Goal: Information Seeking & Learning: Learn about a topic

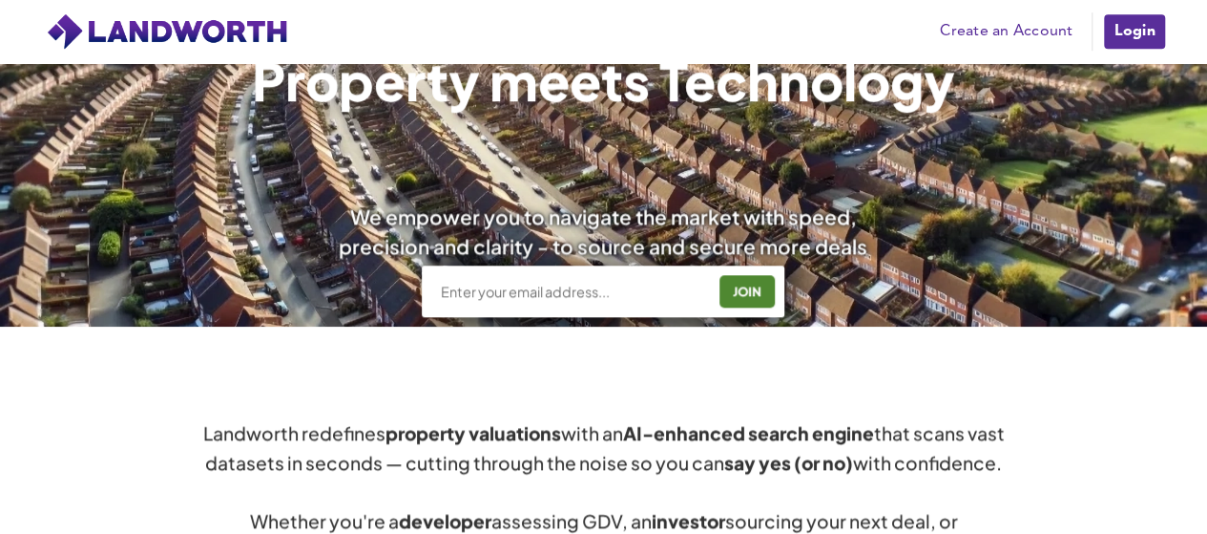
scroll to position [638, 0]
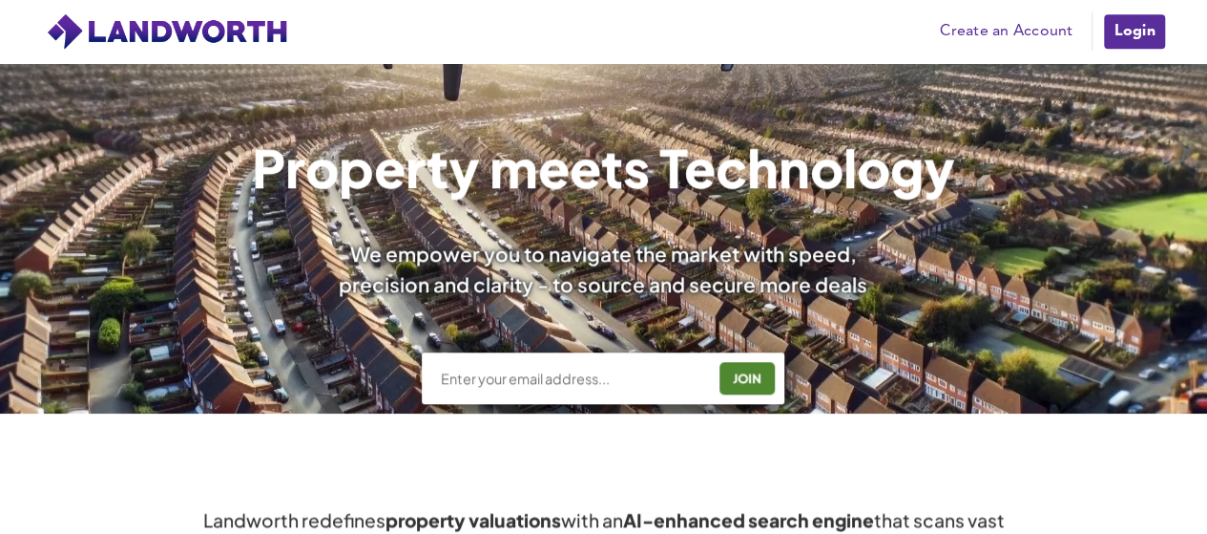
click at [535, 373] on input "text" at bounding box center [573, 377] width 266 height 19
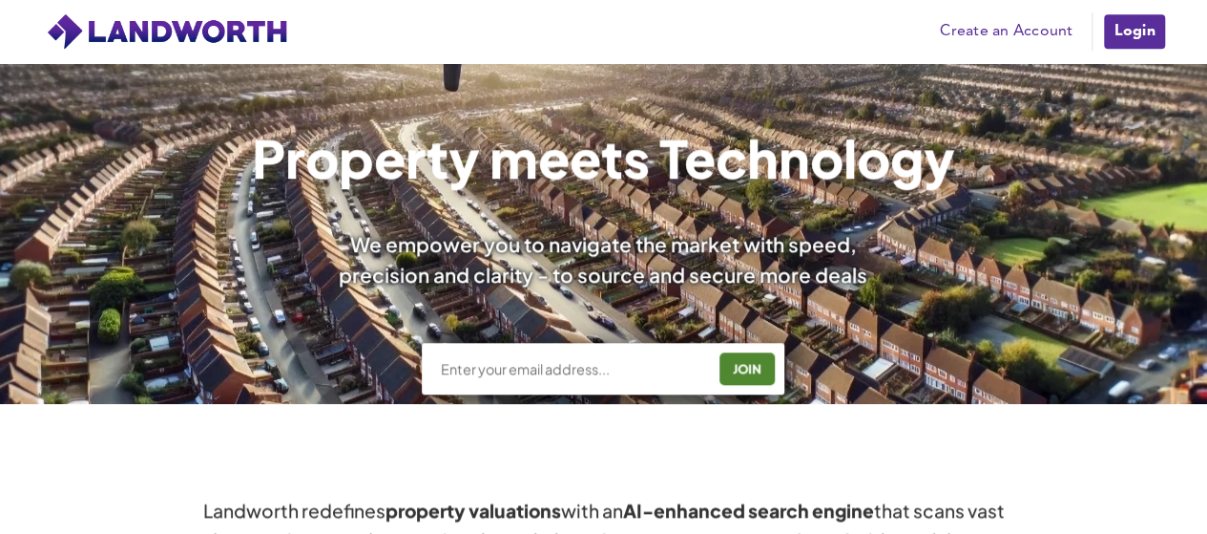
scroll to position [743, 0]
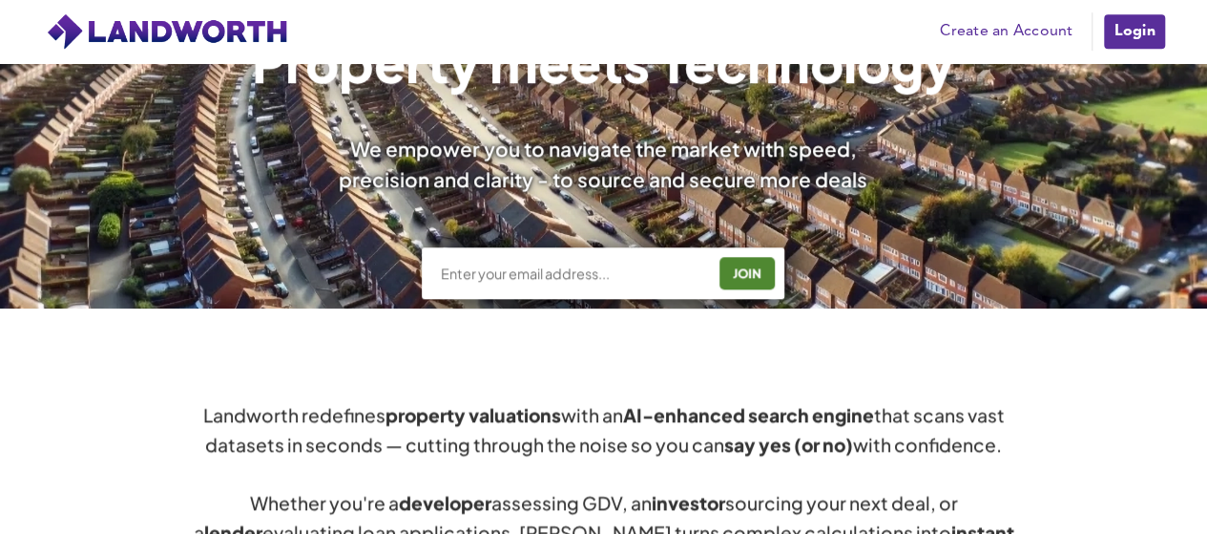
click at [1132, 45] on link "Login" at bounding box center [1134, 31] width 64 height 38
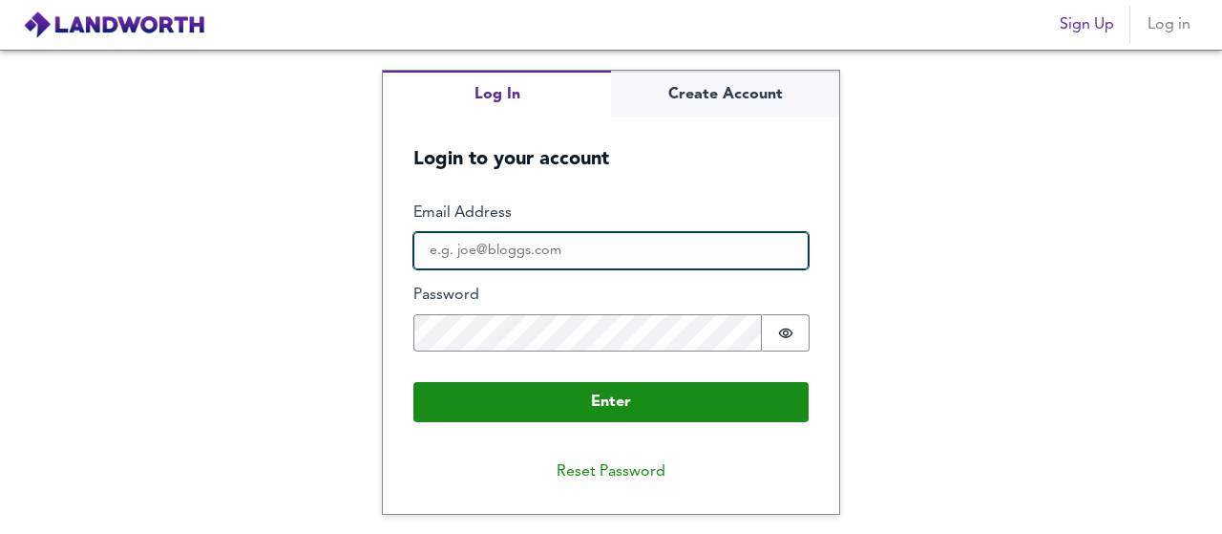
type input "[EMAIL_ADDRESS][DOMAIN_NAME]"
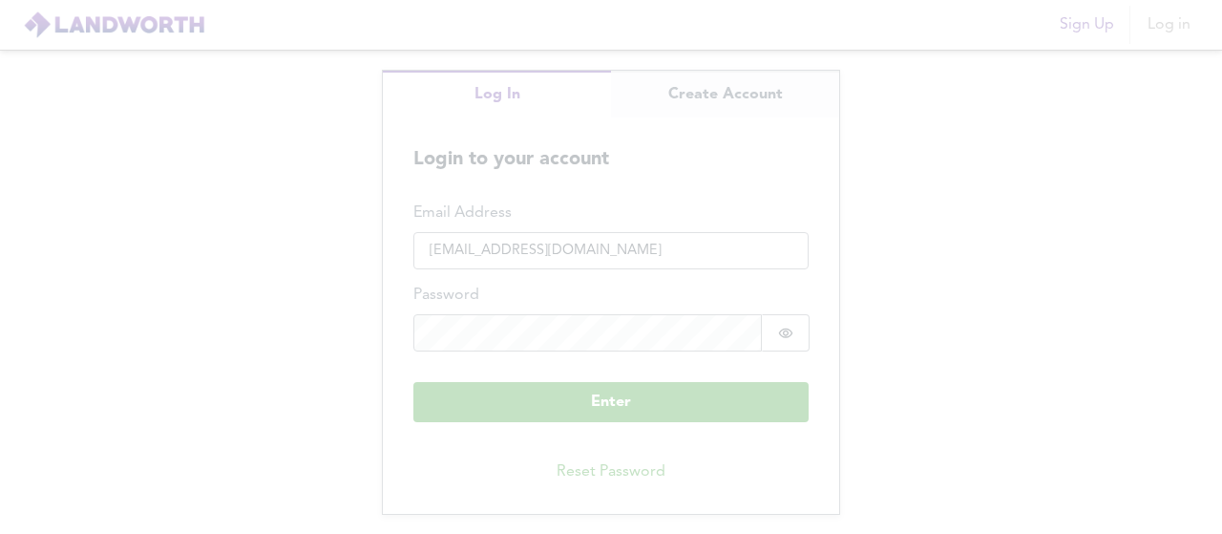
click at [630, 533] on div "× Search Use our Real-time AI Search engine to discover the best deals and get …" at bounding box center [611, 534] width 1222 height 0
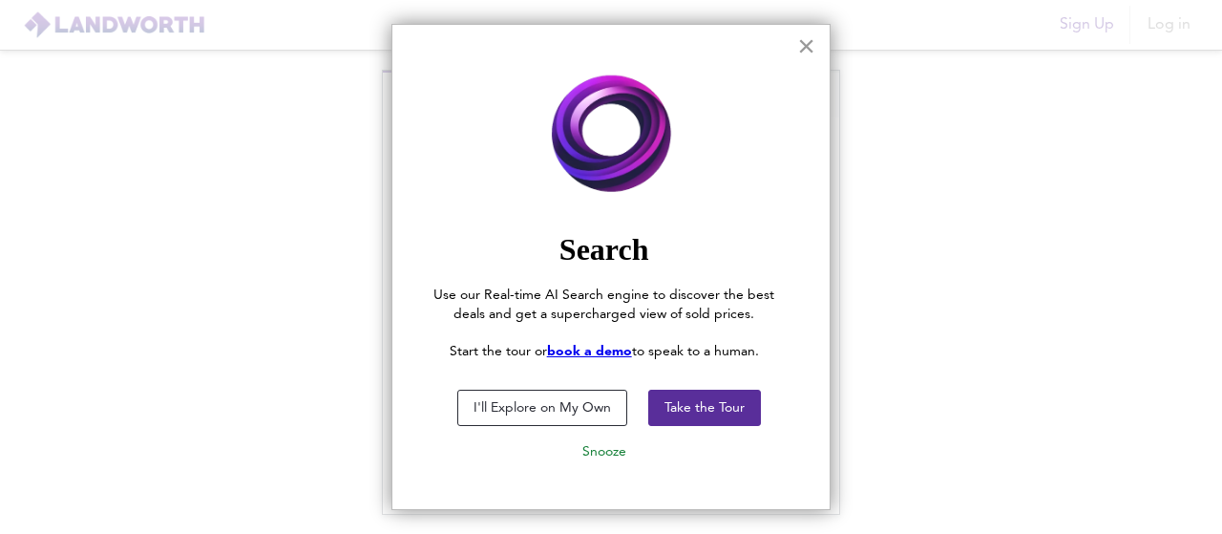
click at [799, 50] on button "×" at bounding box center [806, 46] width 18 height 31
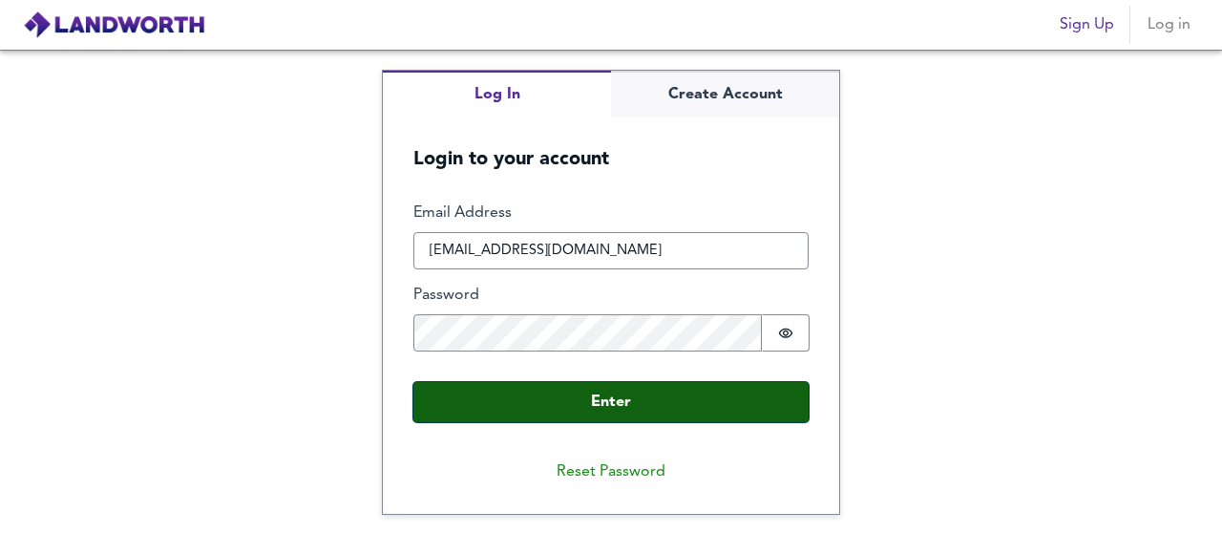
click at [592, 400] on button "Enter" at bounding box center [610, 402] width 395 height 40
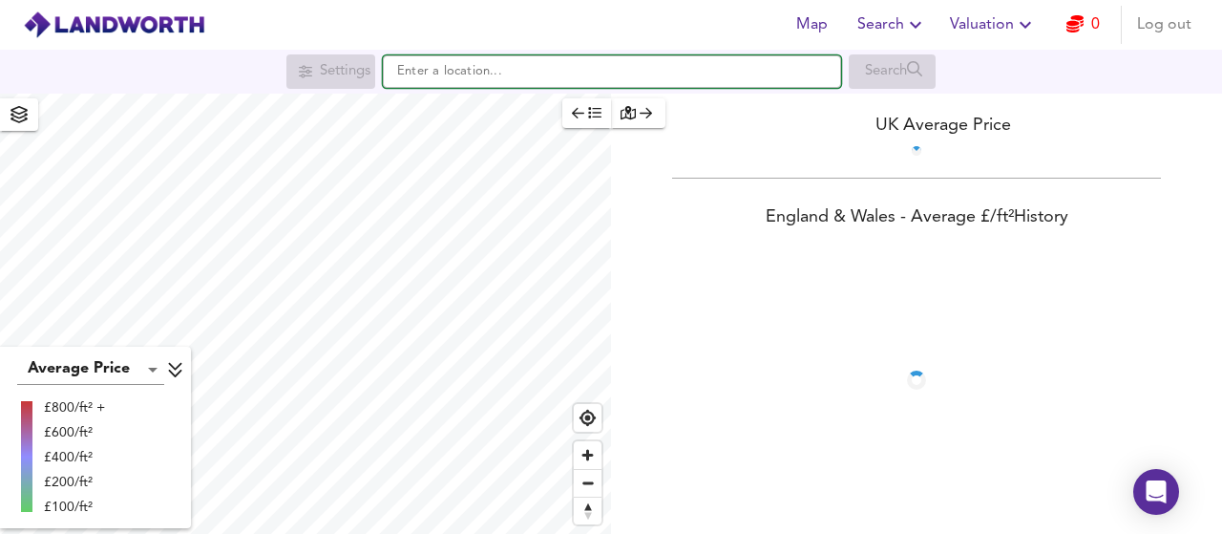
click at [472, 85] on input "text" at bounding box center [612, 71] width 458 height 32
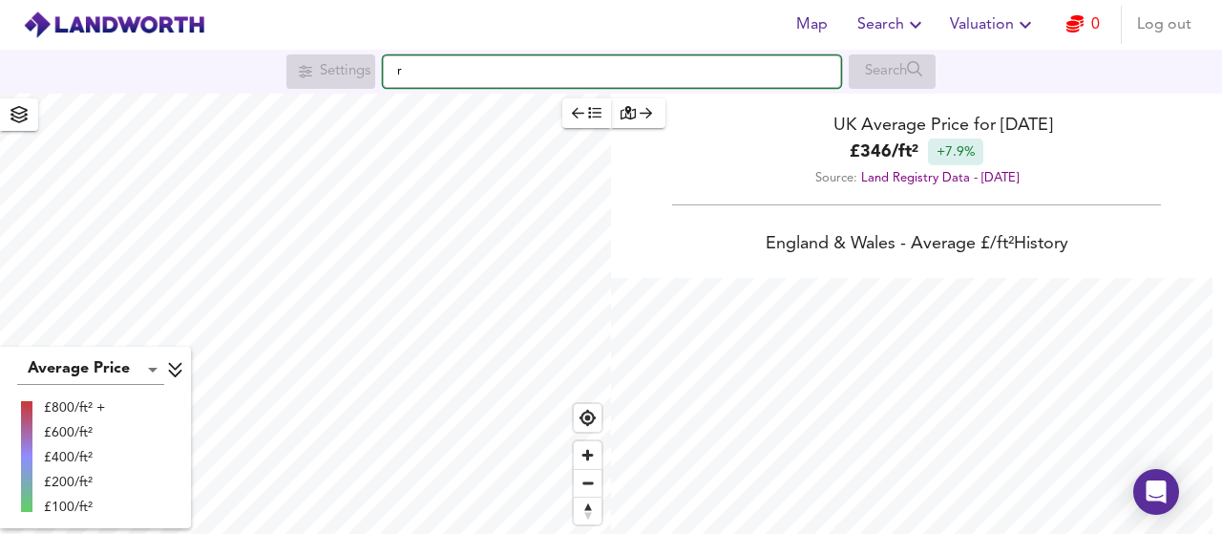
scroll to position [534, 1222]
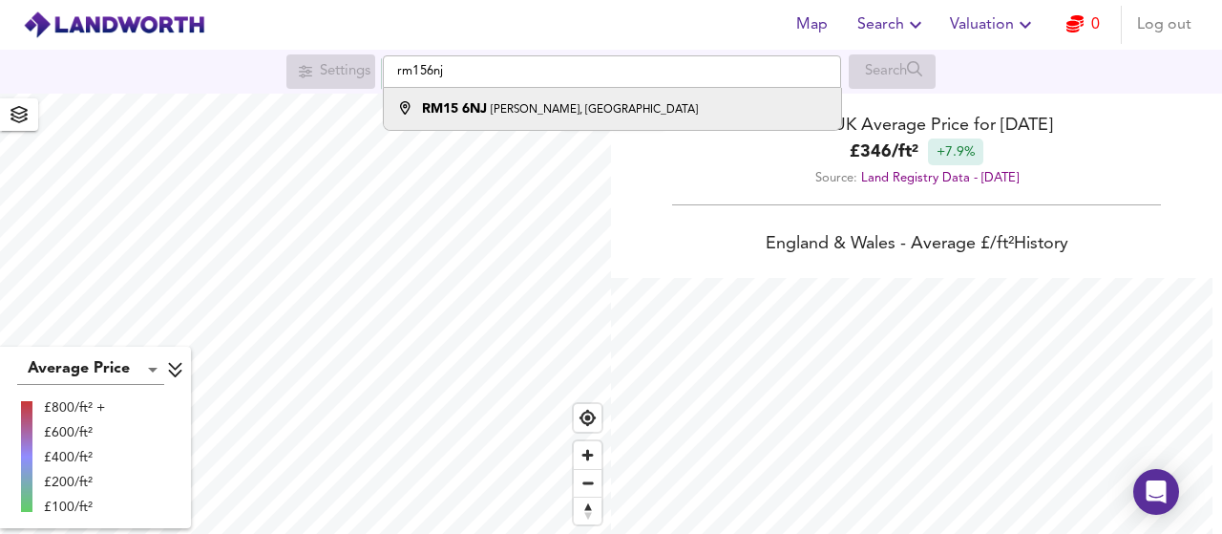
click at [497, 104] on small "Nicholas Close, South Ockendon" at bounding box center [594, 109] width 207 height 11
type input "Nicholas Close, South Ockendon RM15 6NJ"
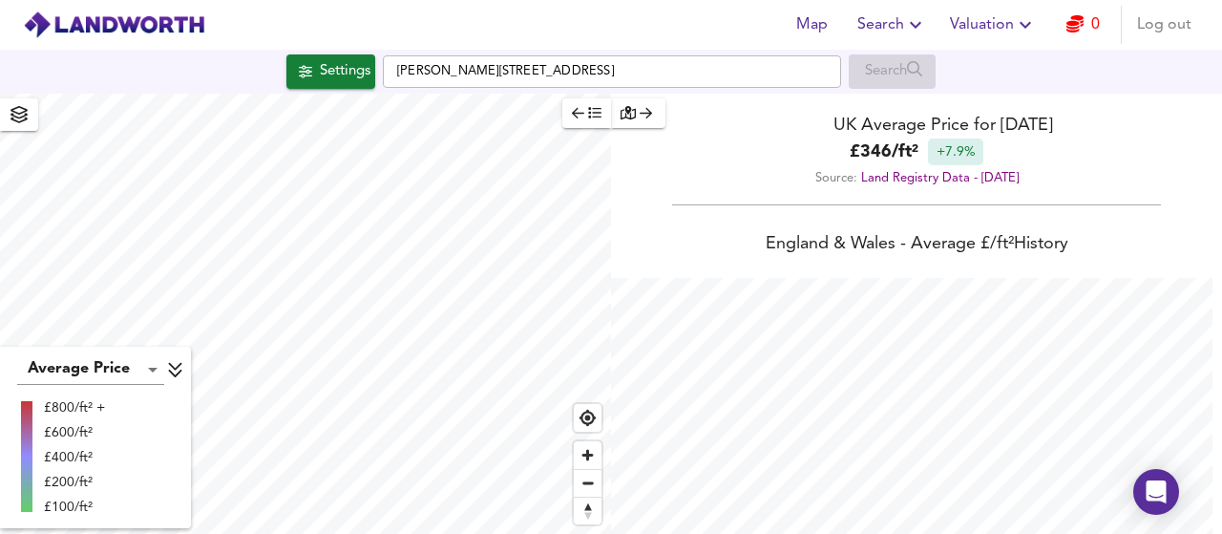
checkbox input "false"
checkbox input "true"
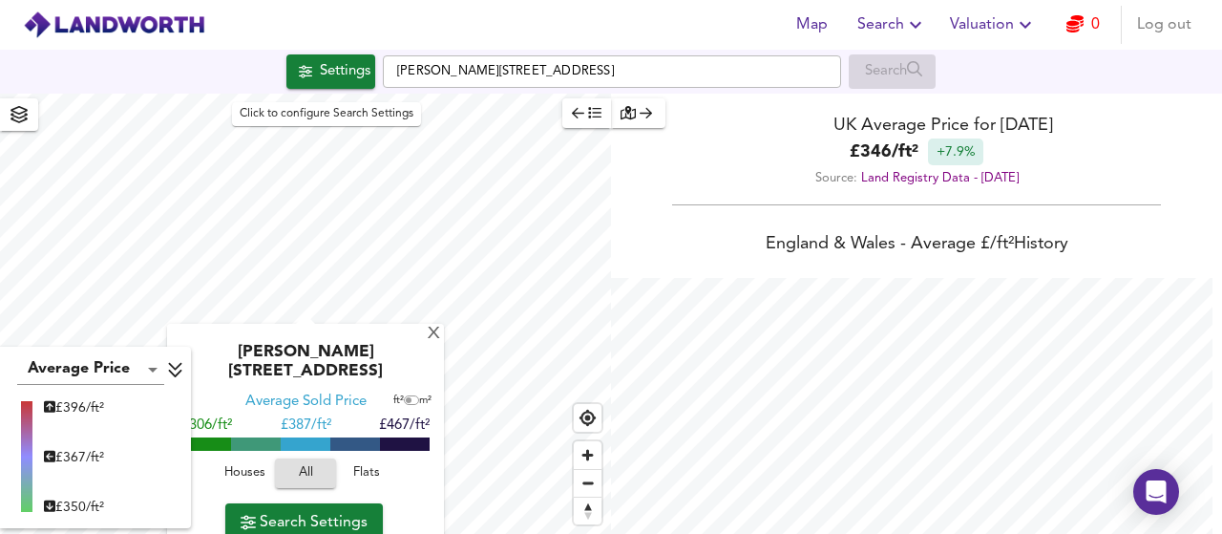
click at [305, 59] on span "Settings" at bounding box center [330, 71] width 79 height 25
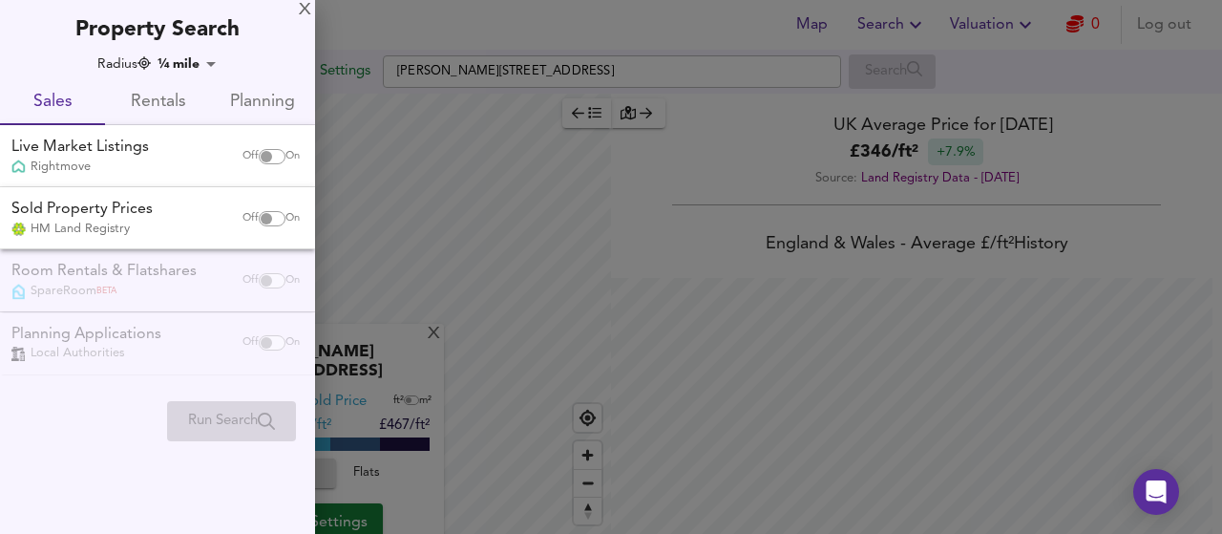
click at [145, 149] on div "Live Market Listings" at bounding box center [79, 147] width 137 height 22
checkbox input "true"
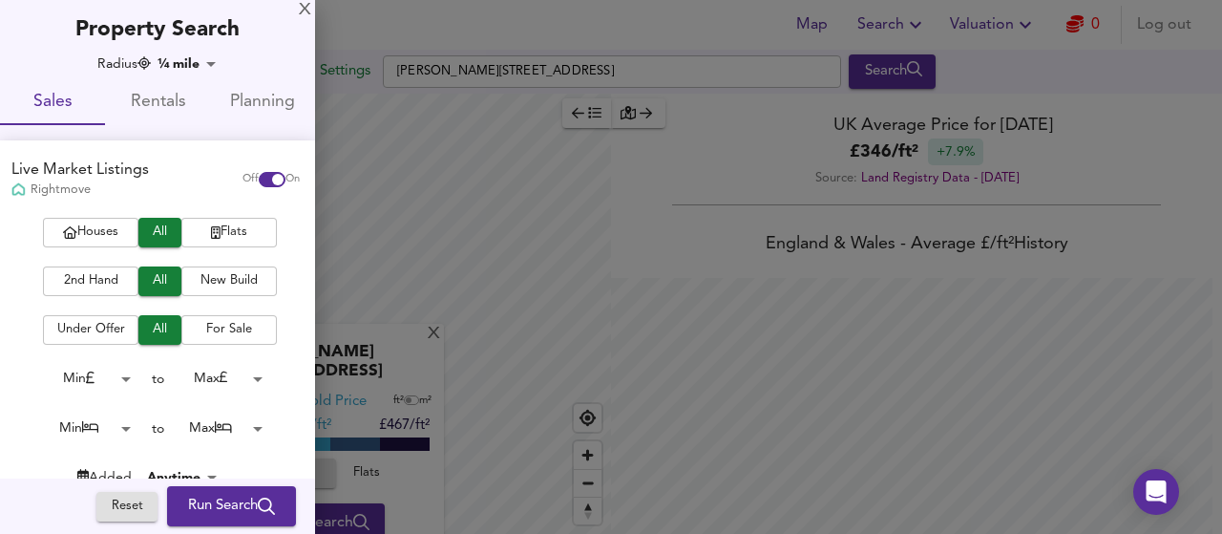
click at [86, 106] on span "Sales" at bounding box center [52, 103] width 82 height 30
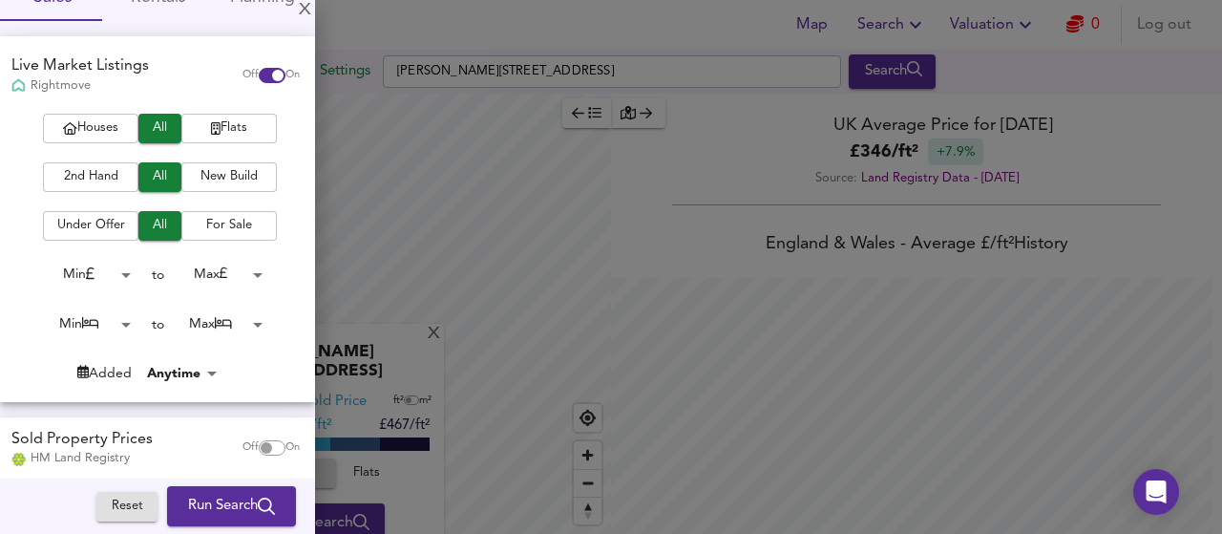
scroll to position [248, 0]
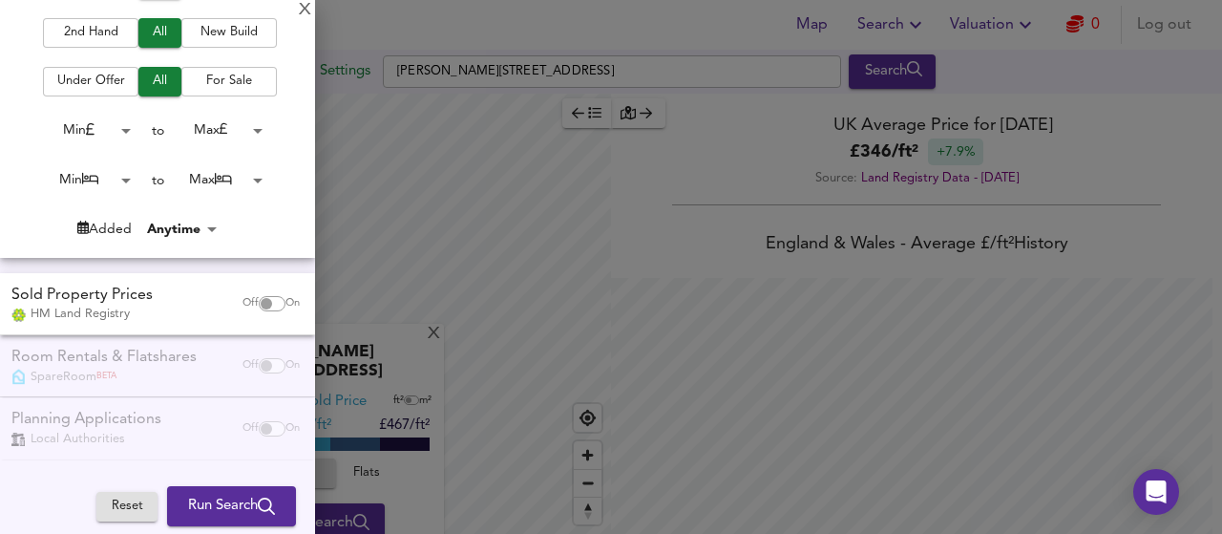
click at [248, 311] on div "Off On" at bounding box center [271, 303] width 80 height 38
checkbox input "true"
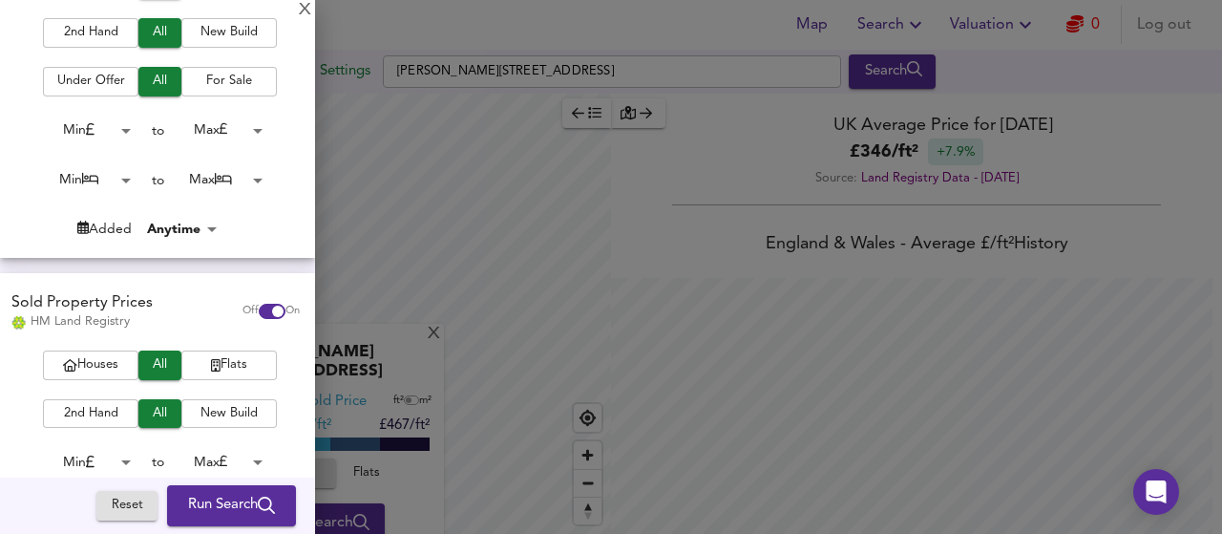
click at [235, 490] on button "Run Search" at bounding box center [231, 506] width 129 height 40
